Goal: Register for event/course

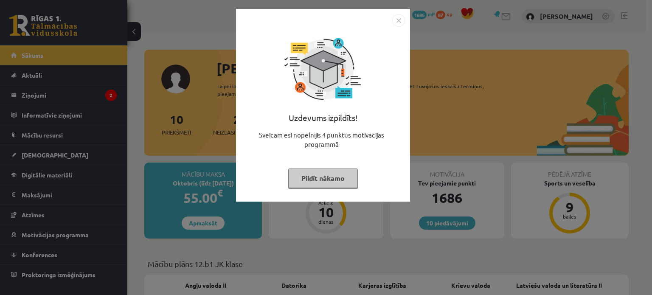
click at [352, 172] on button "Pildīt nākamo" at bounding box center [323, 179] width 70 height 20
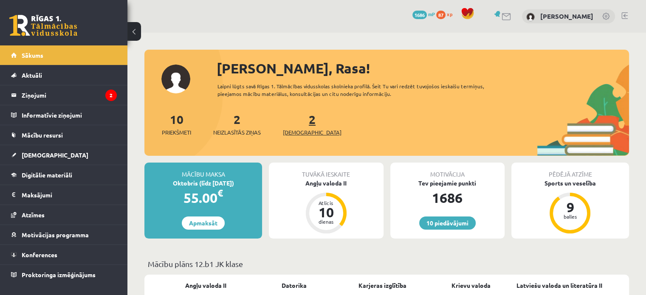
click at [301, 128] on span "[DEMOGRAPHIC_DATA]" at bounding box center [312, 132] width 59 height 8
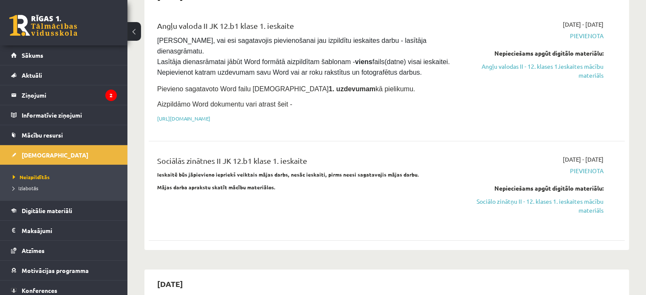
scroll to position [102, 0]
click at [46, 292] on span "Konferences" at bounding box center [40, 291] width 36 height 8
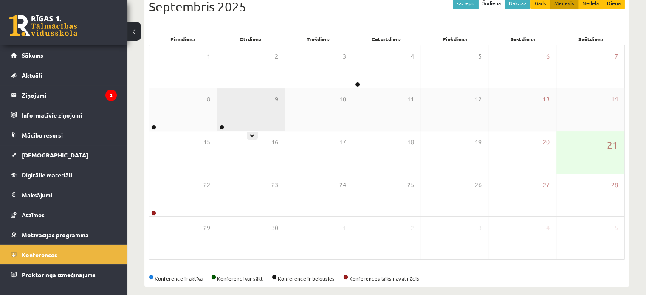
click at [248, 121] on div "9" at bounding box center [251, 109] width 68 height 42
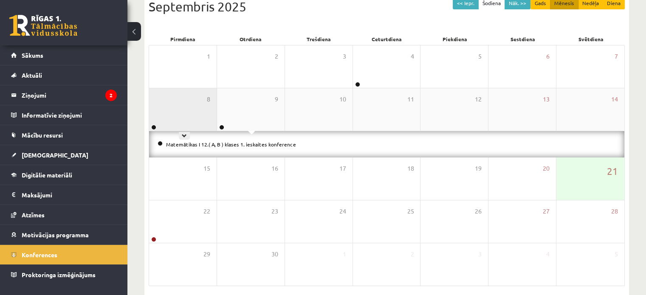
click at [205, 111] on div "8" at bounding box center [183, 109] width 68 height 42
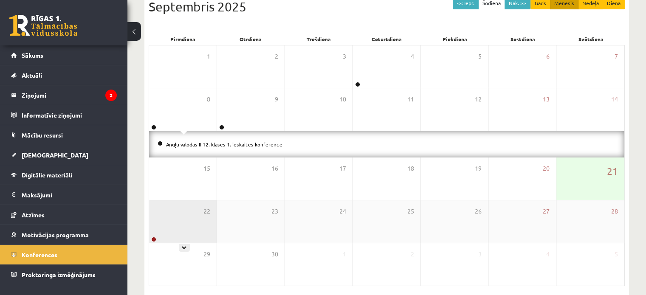
click at [185, 200] on div "22" at bounding box center [183, 221] width 68 height 42
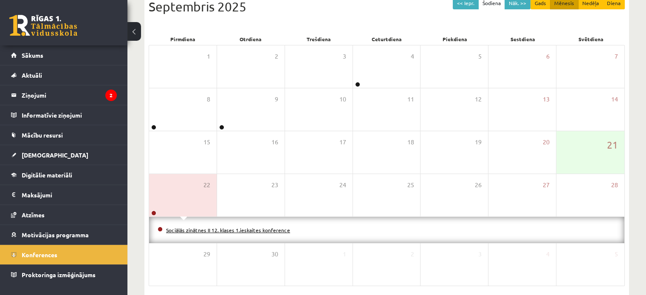
click at [177, 230] on link "Sociālās zinātnes II 12. klases 1.ieskaites konference" at bounding box center [228, 230] width 124 height 7
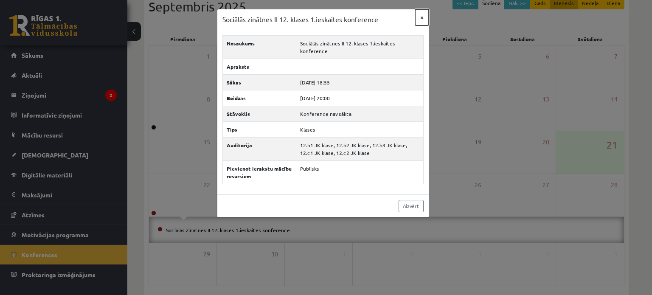
click at [415, 13] on button "×" at bounding box center [422, 17] width 14 height 16
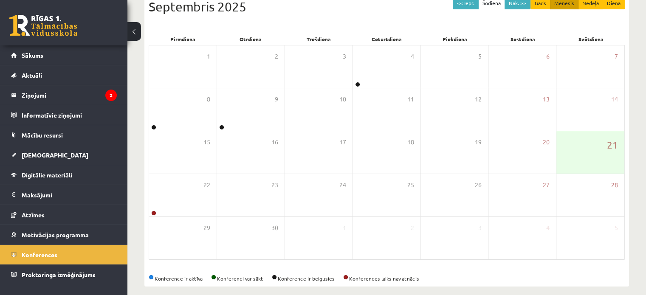
scroll to position [43, 0]
